Goal: Task Accomplishment & Management: Manage account settings

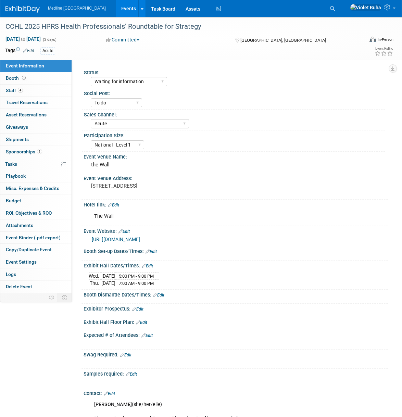
select select "Waiting for information"
select select "To do"
select select "Acute"
select select "National - Level 1"
click at [391, 8] on icon at bounding box center [388, 7] width 8 height 6
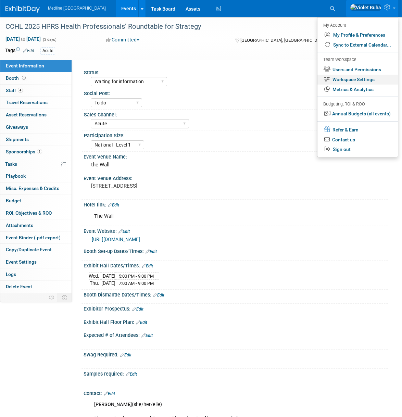
click at [345, 81] on link "Workspace Settings" at bounding box center [358, 80] width 80 height 10
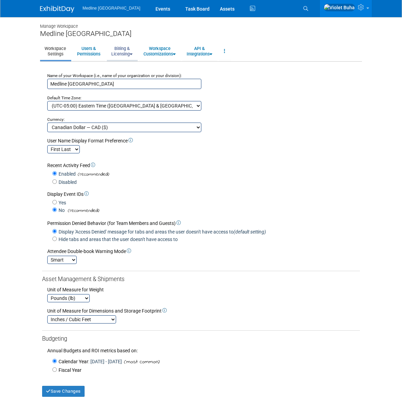
click at [122, 52] on link "Billing & Licensing" at bounding box center [122, 51] width 30 height 17
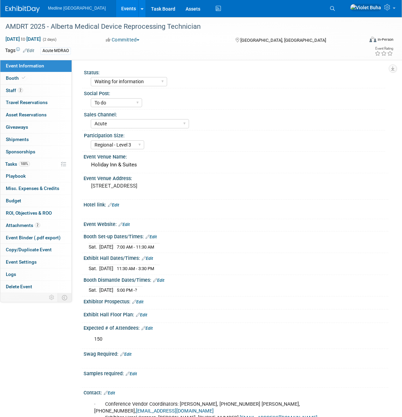
select select "Waiting for information"
select select "To do"
select select "Acute"
select select "Regional - Level 3"
click at [389, 8] on icon at bounding box center [388, 7] width 8 height 6
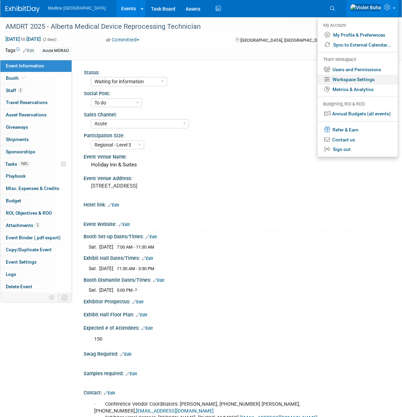
click at [347, 79] on link "Workspace Settings" at bounding box center [358, 80] width 80 height 10
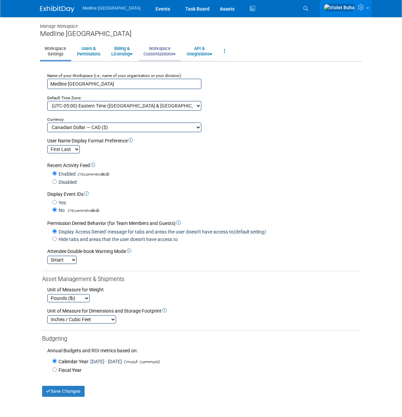
click at [161, 50] on link "Workspace Customizations" at bounding box center [159, 51] width 41 height 17
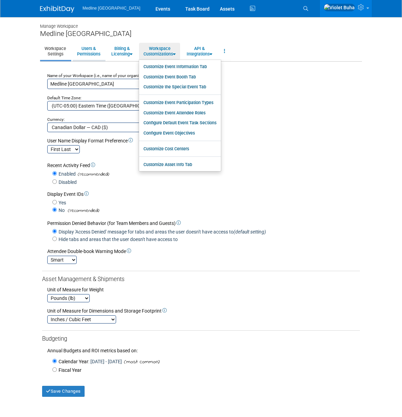
click at [87, 47] on link "Users & Permissions" at bounding box center [89, 51] width 32 height 17
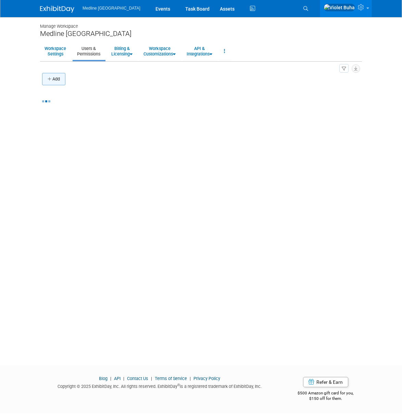
click at [58, 79] on button "Add" at bounding box center [53, 79] width 23 height 12
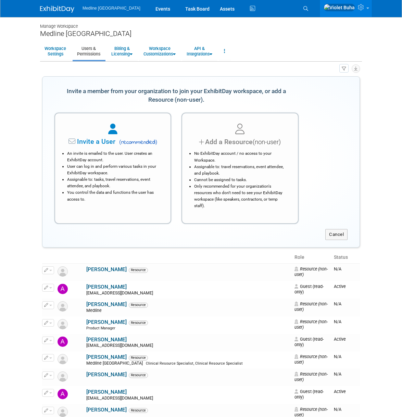
click at [117, 160] on li "An invite is emailed to the user. User creates an ExhibitDay account." at bounding box center [114, 156] width 95 height 13
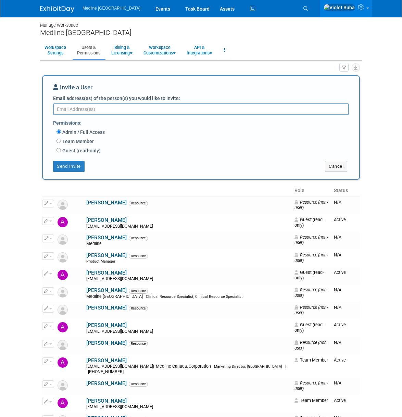
click at [73, 152] on label "Guest (read-only)" at bounding box center [81, 150] width 40 height 7
click at [61, 152] on input "Guest (read-only)" at bounding box center [59, 150] width 4 height 4
radio input "true"
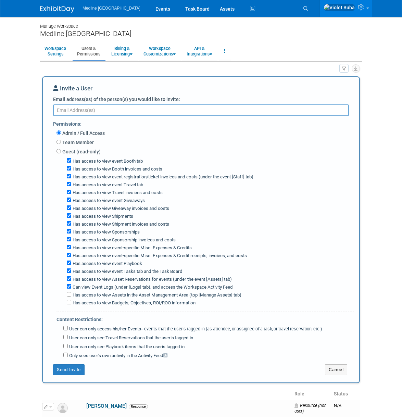
click at [84, 109] on textarea "Email address(es) of the person(s) you would like to invite:" at bounding box center [201, 110] width 296 height 12
paste textarea "AGlanfield@medline.com"
type textarea "AGlanfield@medline.com"
click at [76, 373] on button "Send Invite" at bounding box center [69, 369] width 32 height 11
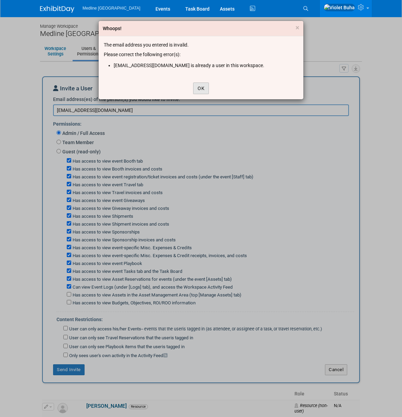
click at [197, 86] on button "OK" at bounding box center [201, 89] width 16 height 12
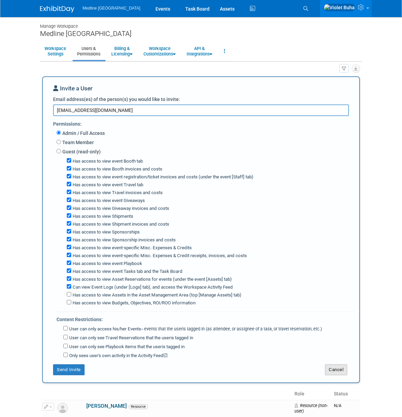
click at [335, 371] on button "Cancel" at bounding box center [336, 369] width 22 height 11
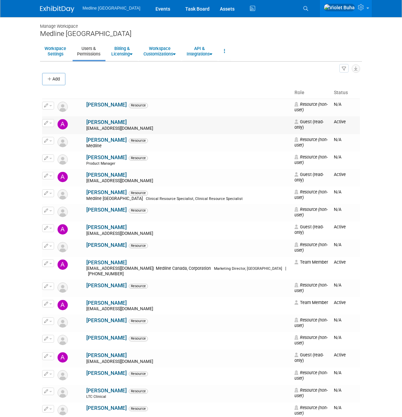
click at [87, 125] on link "Aaron Glanfield" at bounding box center [106, 122] width 40 height 6
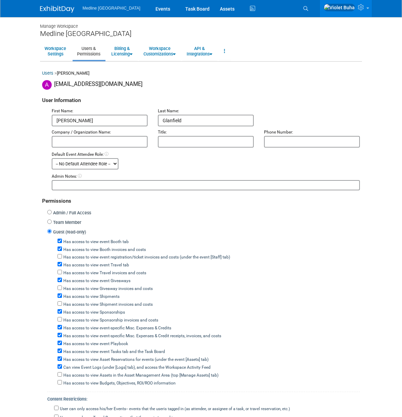
click at [355, 99] on div "User Information" at bounding box center [201, 99] width 318 height 18
click at [55, 8] on img at bounding box center [57, 9] width 34 height 7
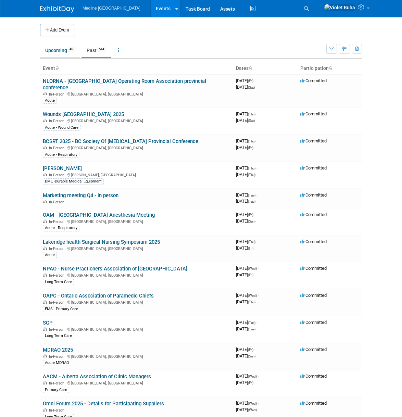
click at [57, 53] on link "Upcoming 46" at bounding box center [60, 50] width 40 height 13
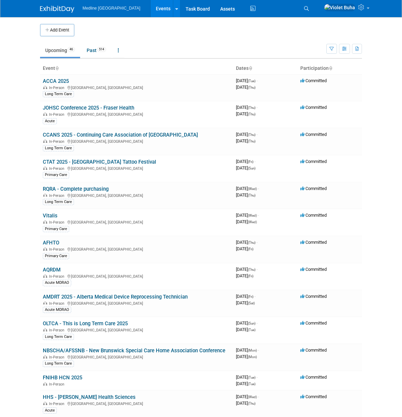
click at [57, 51] on link "Upcoming 46" at bounding box center [60, 50] width 40 height 13
click at [48, 10] on img at bounding box center [57, 9] width 34 height 7
click at [62, 296] on link "AMDRT 2025 - Alberta Medical Device Reprocessing Technician" at bounding box center [115, 297] width 145 height 6
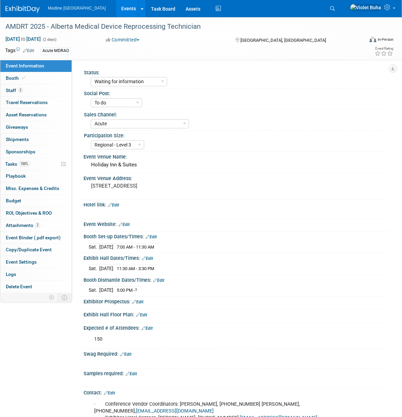
select select "Waiting for information"
select select "To do"
select select "Acute"
select select "Regional - Level 3"
click at [24, 91] on link "2 Staff 2" at bounding box center [35, 91] width 71 height 12
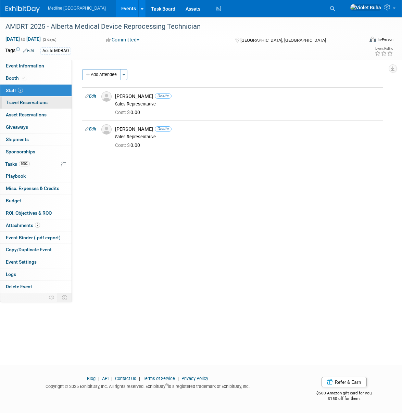
click at [41, 105] on link "0 Travel Reservations 0" at bounding box center [35, 103] width 71 height 12
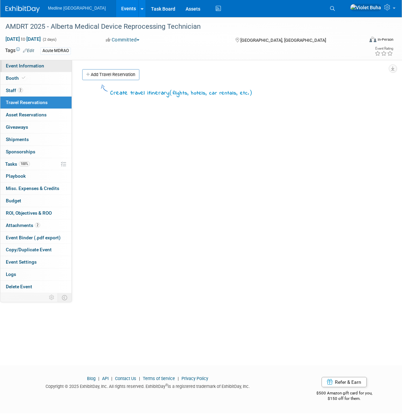
click at [18, 64] on span "Event Information" at bounding box center [25, 65] width 38 height 5
select select "Waiting for information"
select select "To do"
select select "Acute"
select select "Regional - Level 3"
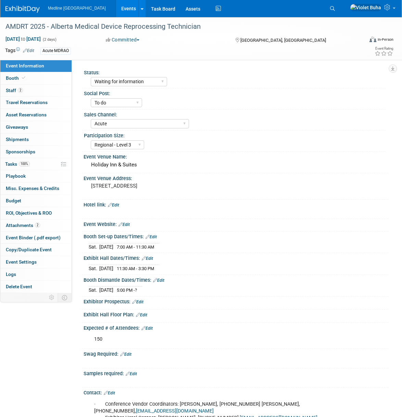
click at [20, 9] on img at bounding box center [22, 9] width 34 height 7
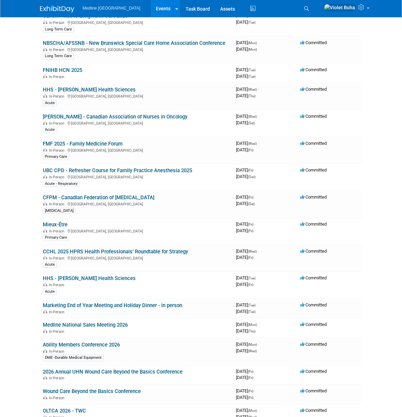
scroll to position [308, 0]
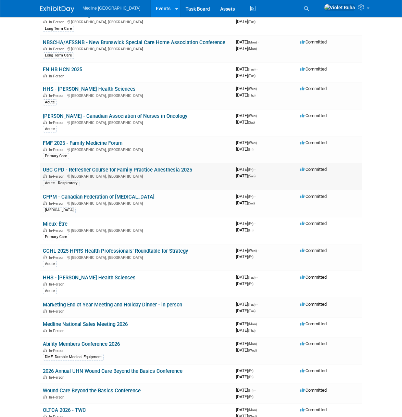
click at [90, 170] on link "UBC CPD - Refresher Course for Family Practice Anesthesia 2025" at bounding box center [117, 170] width 149 height 6
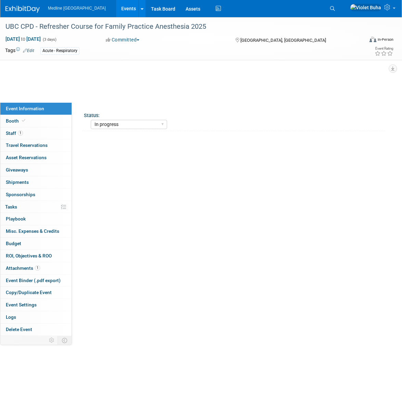
select select "In progress"
select select "To do"
select select "Acute"
select select "Regional - Level 3"
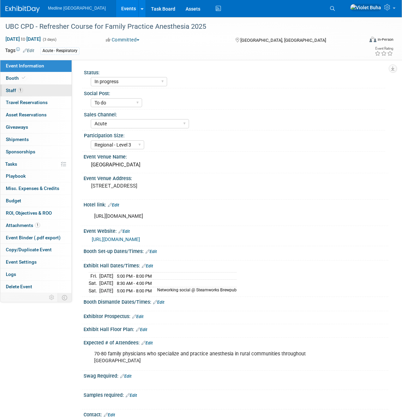
click at [45, 91] on link "1 Staff 1" at bounding box center [35, 91] width 71 height 12
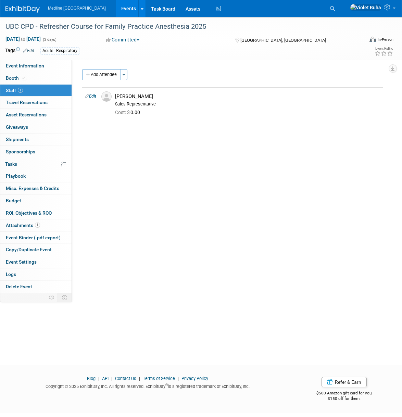
click at [22, 9] on img at bounding box center [22, 9] width 34 height 7
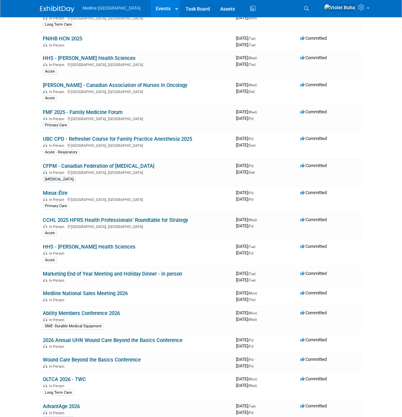
scroll to position [340, 0]
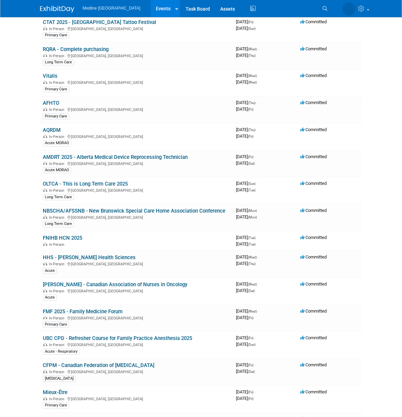
scroll to position [135, 0]
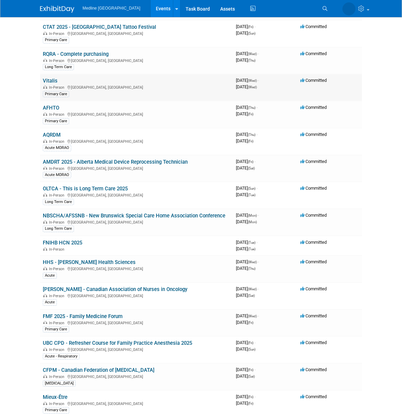
click at [50, 81] on link "Vitalis" at bounding box center [50, 81] width 15 height 6
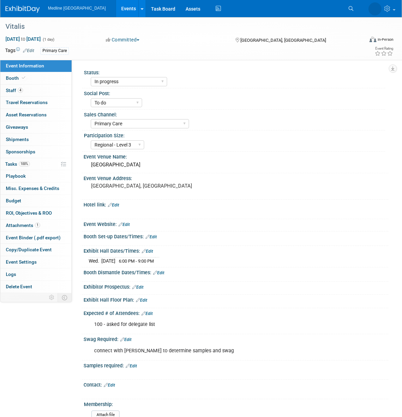
select select "In progress"
select select "To do"
select select "Primary Care"
select select "Regional - Level 3"
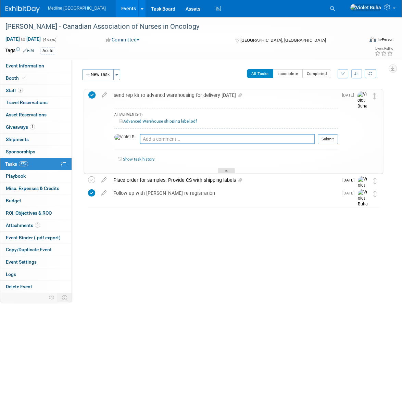
click at [226, 170] on icon at bounding box center [226, 172] width 3 height 4
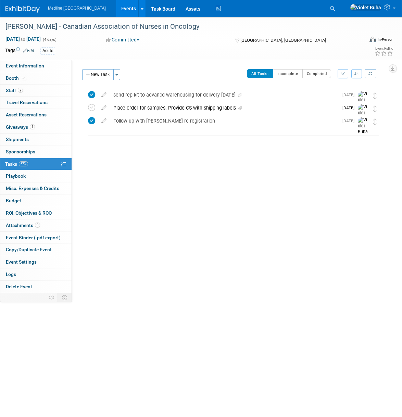
click at [192, 213] on div "Status: Waiting for information In progress Need to order Samples/Swag Complete…" at bounding box center [230, 176] width 316 height 233
click at [156, 108] on div "Place order for samples. Provide CS with shipping labels" at bounding box center [224, 108] width 228 height 12
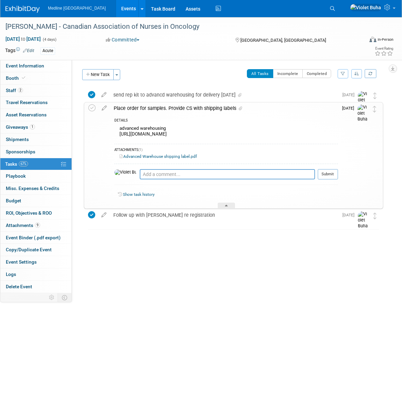
click at [29, 7] on img at bounding box center [22, 9] width 34 height 7
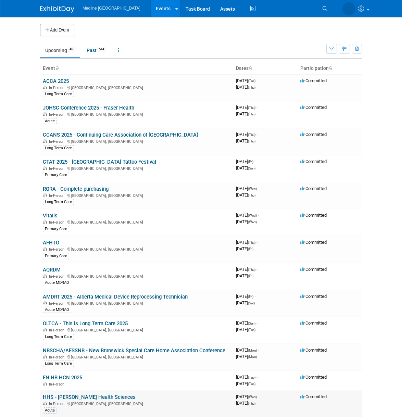
click at [77, 398] on link "HHS - Hamilton Health Sciences" at bounding box center [89, 397] width 93 height 6
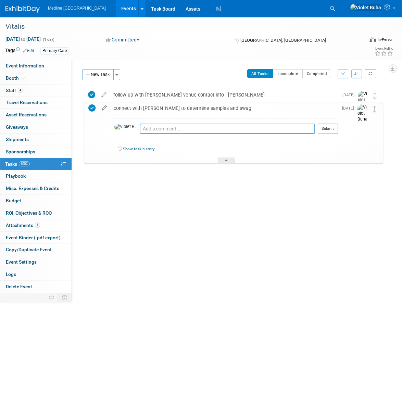
click at [105, 108] on icon at bounding box center [104, 106] width 12 height 9
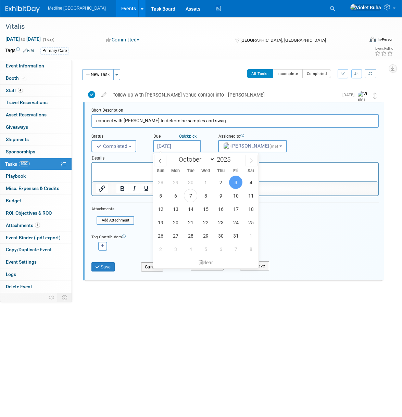
click at [175, 144] on input "Oct 3, 2025" at bounding box center [177, 146] width 48 height 12
click at [222, 196] on span "9" at bounding box center [220, 195] width 13 height 13
type input "Oct 9, 2025"
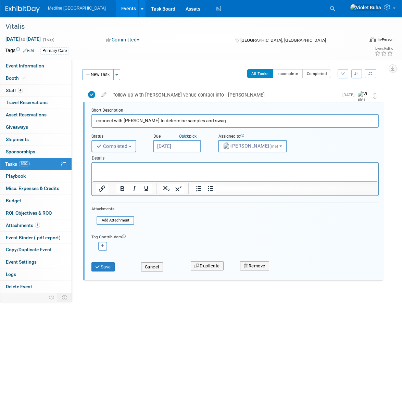
click at [115, 145] on span "Completed" at bounding box center [111, 146] width 31 height 5
click at [117, 159] on label "Incomplete" at bounding box center [113, 162] width 37 height 11
click at [93, 159] on input "Incomplete" at bounding box center [90, 161] width 4 height 4
select select "1"
click at [215, 119] on input "connect with Annie to determine samples and swag" at bounding box center [234, 120] width 287 height 13
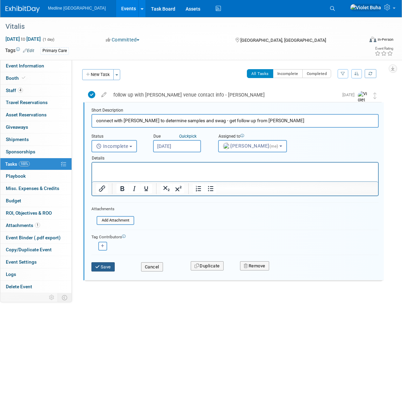
type input "connect with Annie to determine samples and swag - get follow up from annie"
click at [107, 268] on button "Save" at bounding box center [102, 267] width 23 height 10
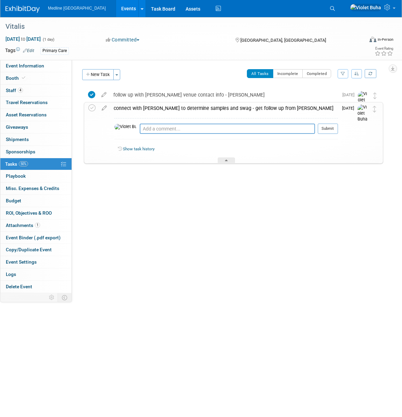
click at [15, 6] on img at bounding box center [22, 9] width 34 height 7
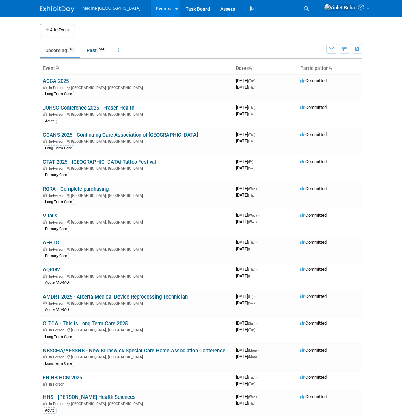
click at [315, 9] on link "Search" at bounding box center [307, 8] width 15 height 11
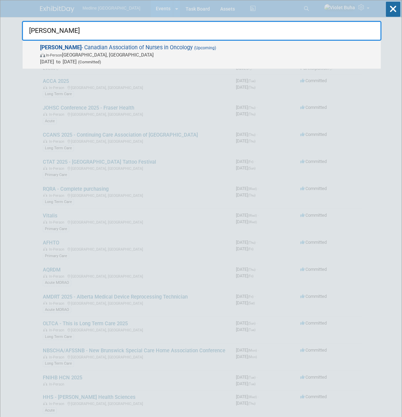
type input "[PERSON_NAME]"
click at [104, 53] on span "In-Person [GEOGRAPHIC_DATA], [GEOGRAPHIC_DATA]" at bounding box center [208, 54] width 337 height 7
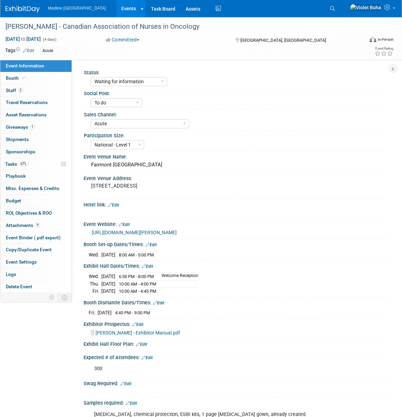
select select "Waiting for information"
select select "To do"
select select "Acute"
select select "National - Level 1"
click at [33, 81] on link "Booth" at bounding box center [35, 78] width 71 height 12
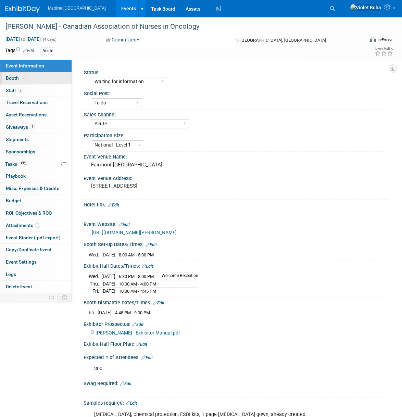
select select "2"
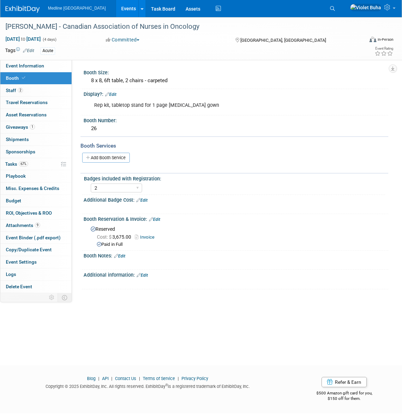
click at [125, 257] on link "Edit" at bounding box center [119, 256] width 11 height 5
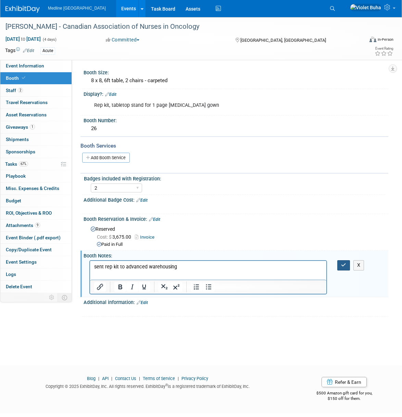
click at [340, 265] on button "button" at bounding box center [343, 265] width 13 height 10
